Goal: Information Seeking & Learning: Find specific page/section

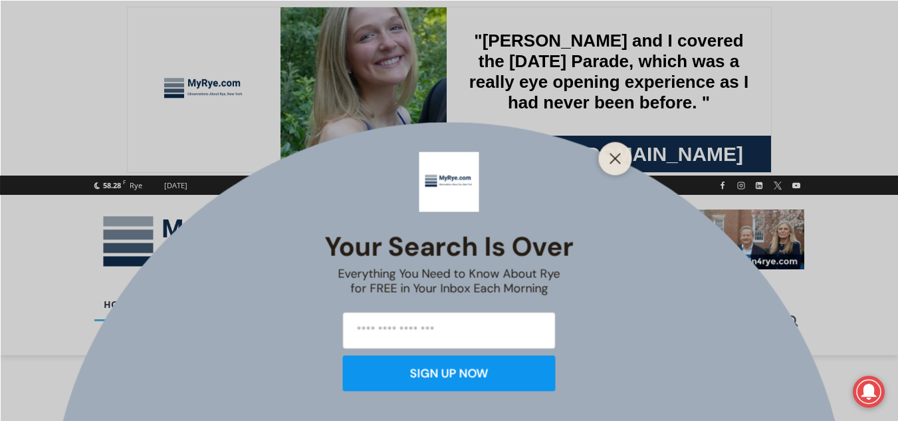
click at [116, 338] on div "Your Search is Over Everything You Need to Know About Rye for FREE in Your Inbo…" at bounding box center [449, 210] width 898 height 421
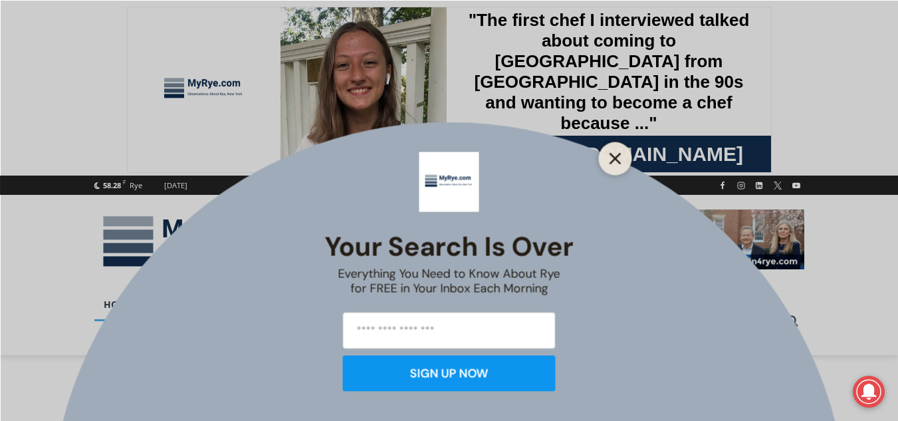
click at [625, 166] on div at bounding box center [615, 158] width 33 height 33
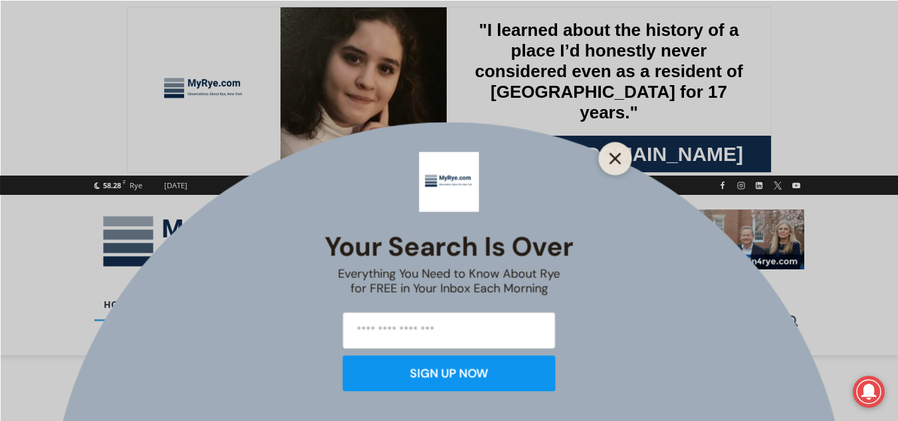
click at [614, 155] on icon "Close" at bounding box center [616, 158] width 12 height 12
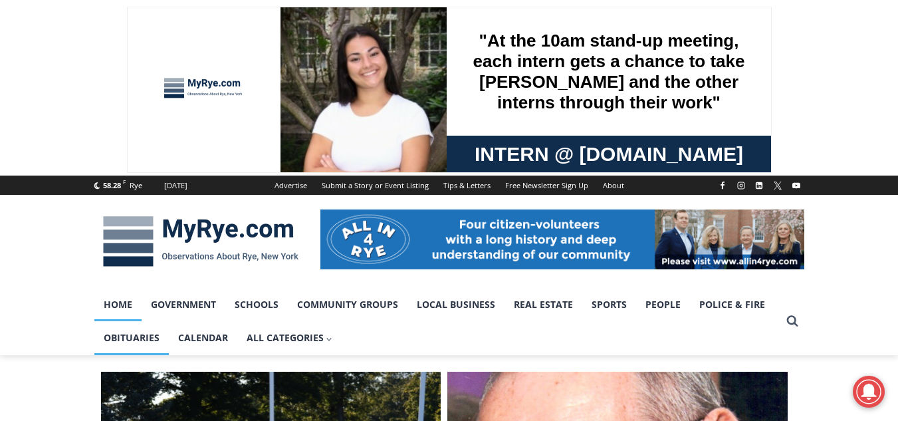
click at [145, 338] on link "Obituaries" at bounding box center [131, 337] width 74 height 33
